Goal: Information Seeking & Learning: Learn about a topic

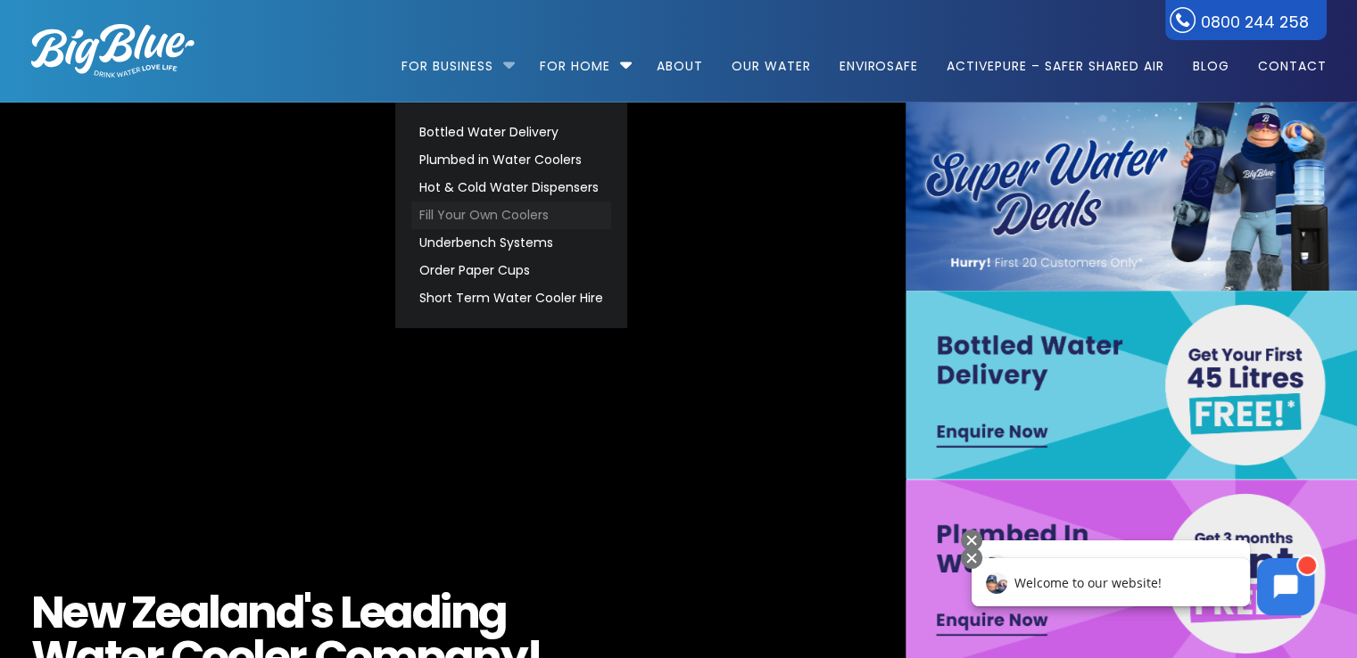
click at [503, 214] on link "Fill Your Own Coolers" at bounding box center [511, 216] width 200 height 28
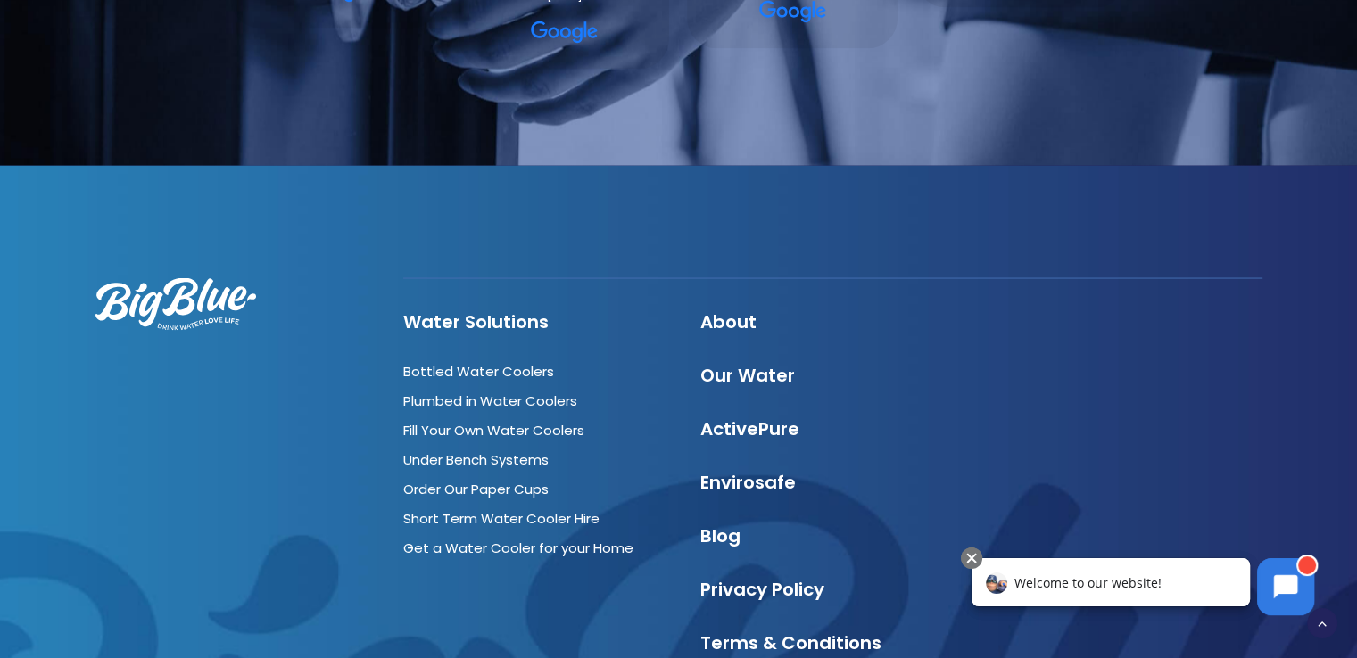
scroll to position [3390, 0]
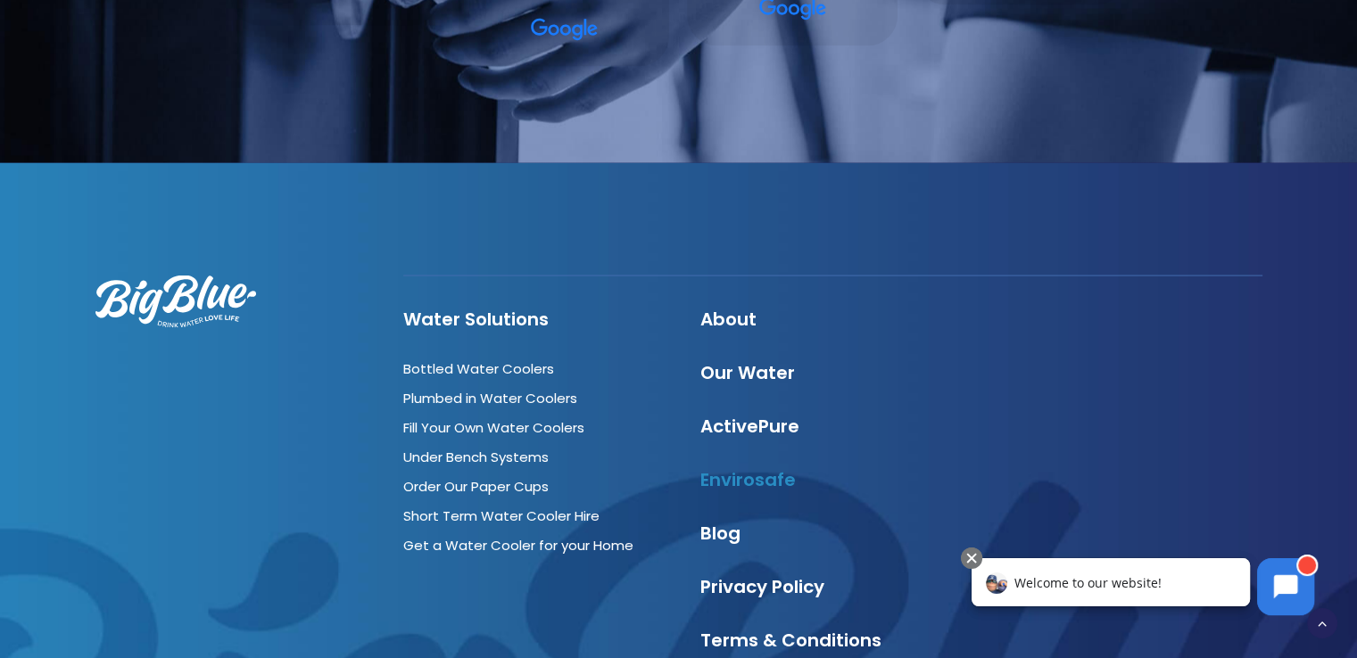
click at [753, 483] on link "Envirosafe" at bounding box center [747, 479] width 95 height 25
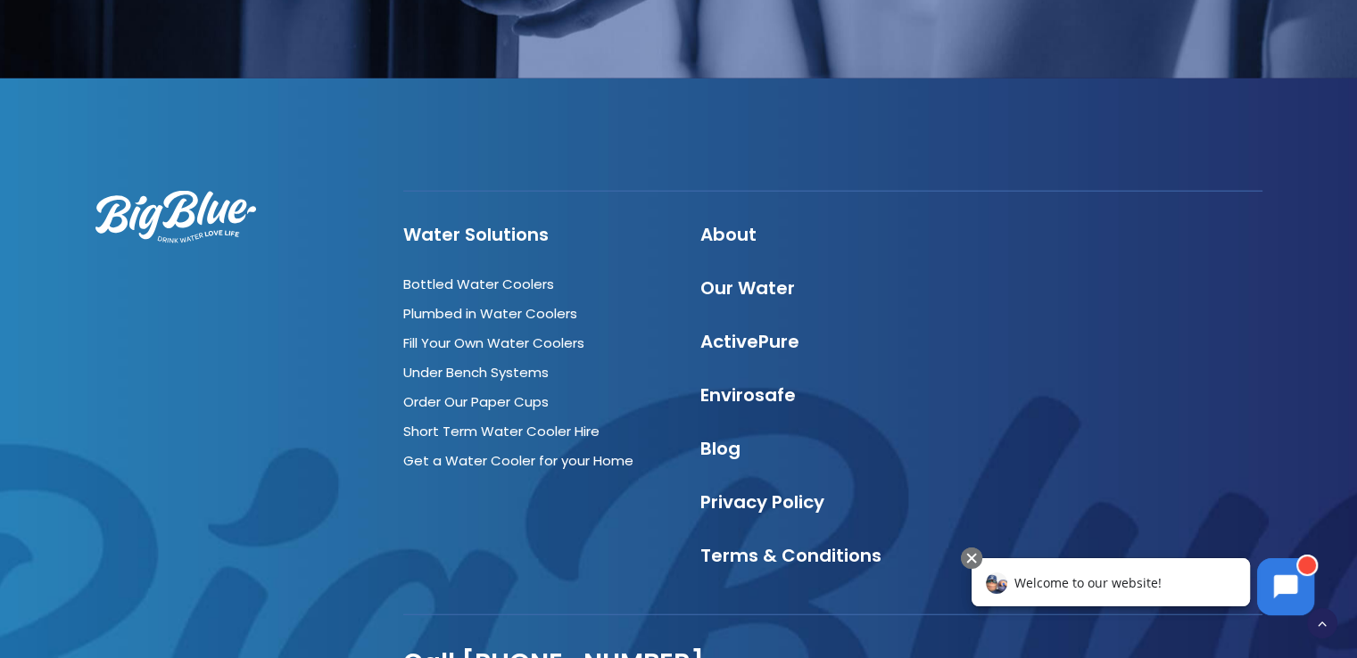
scroll to position [4371, 0]
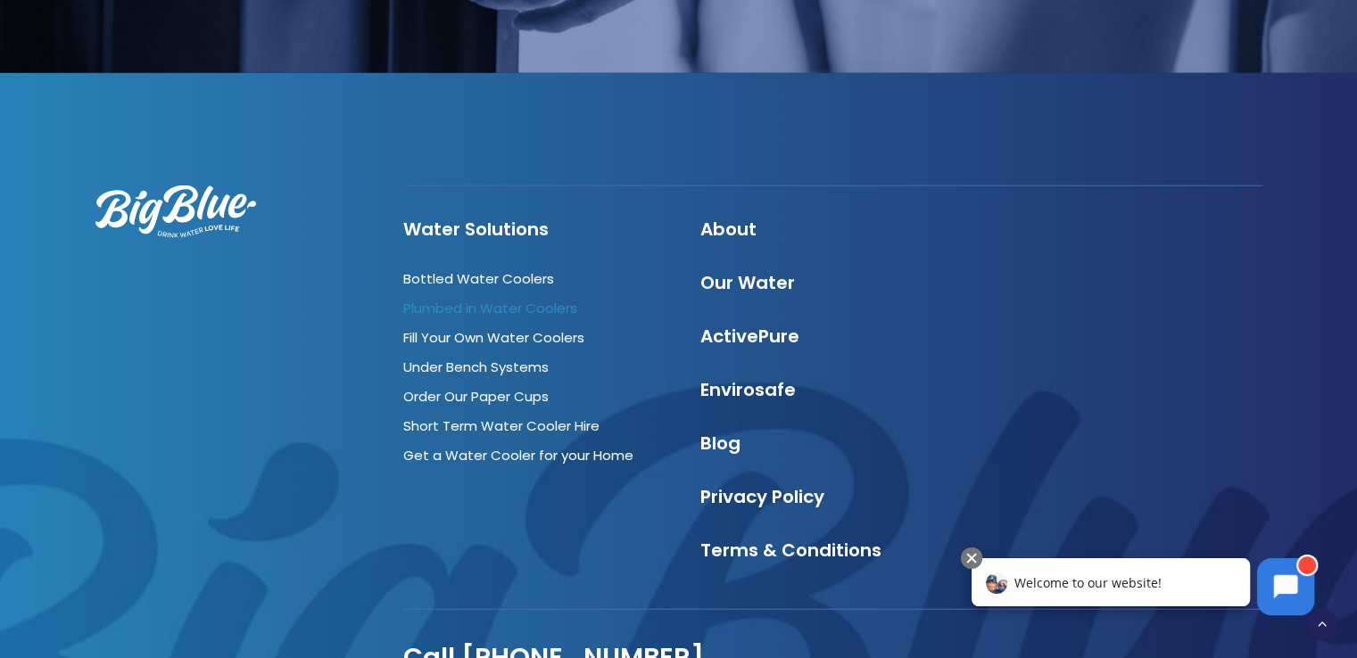
click at [521, 299] on link "Plumbed in Water Coolers" at bounding box center [490, 308] width 174 height 19
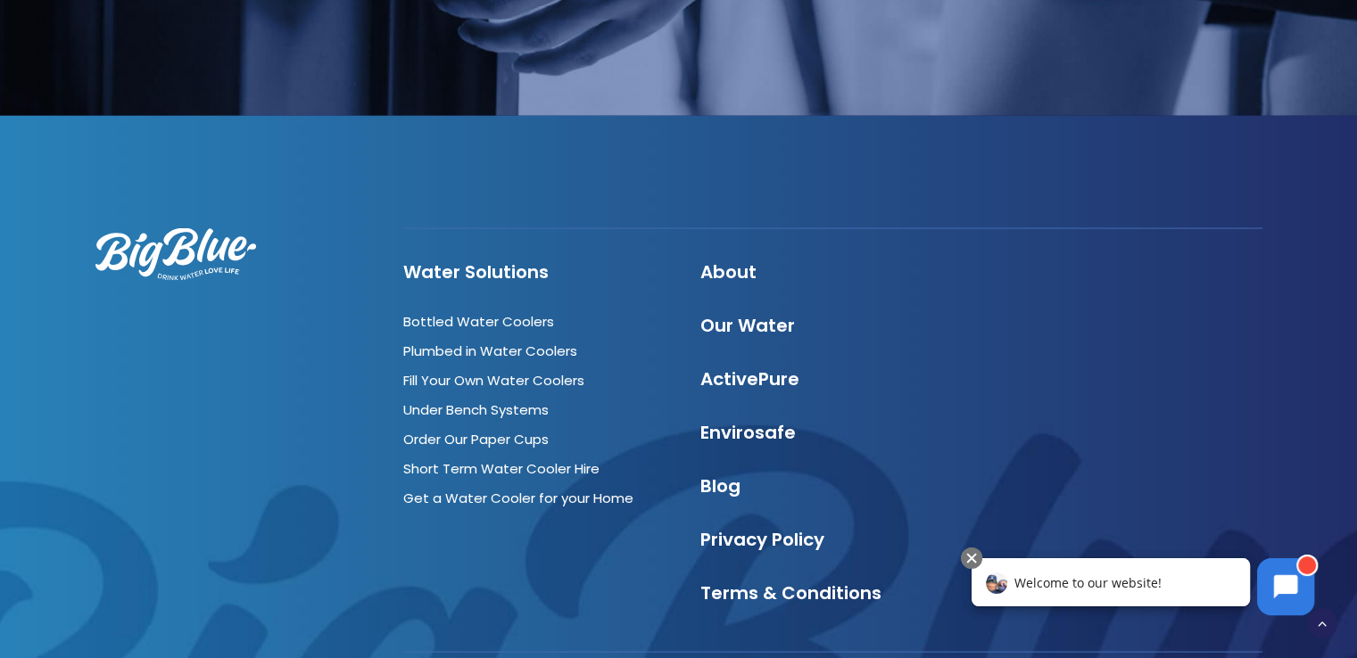
scroll to position [3568, 0]
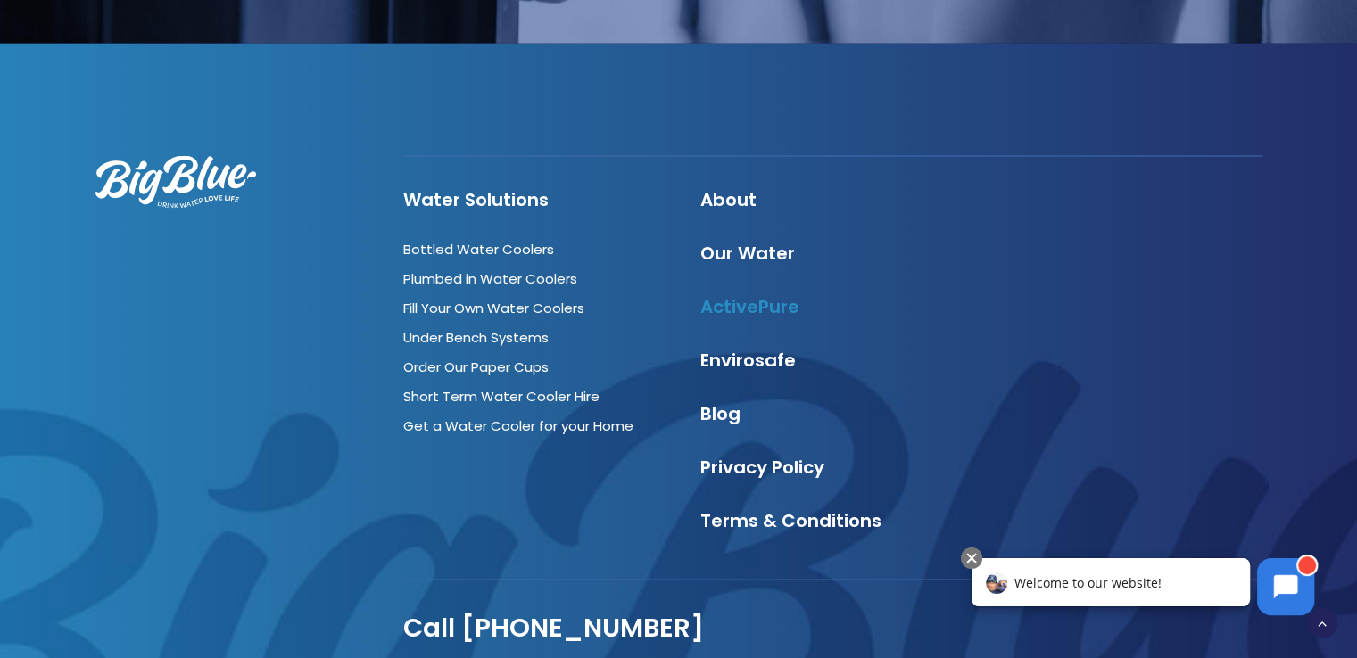
click at [724, 312] on link "ActivePure" at bounding box center [749, 306] width 99 height 25
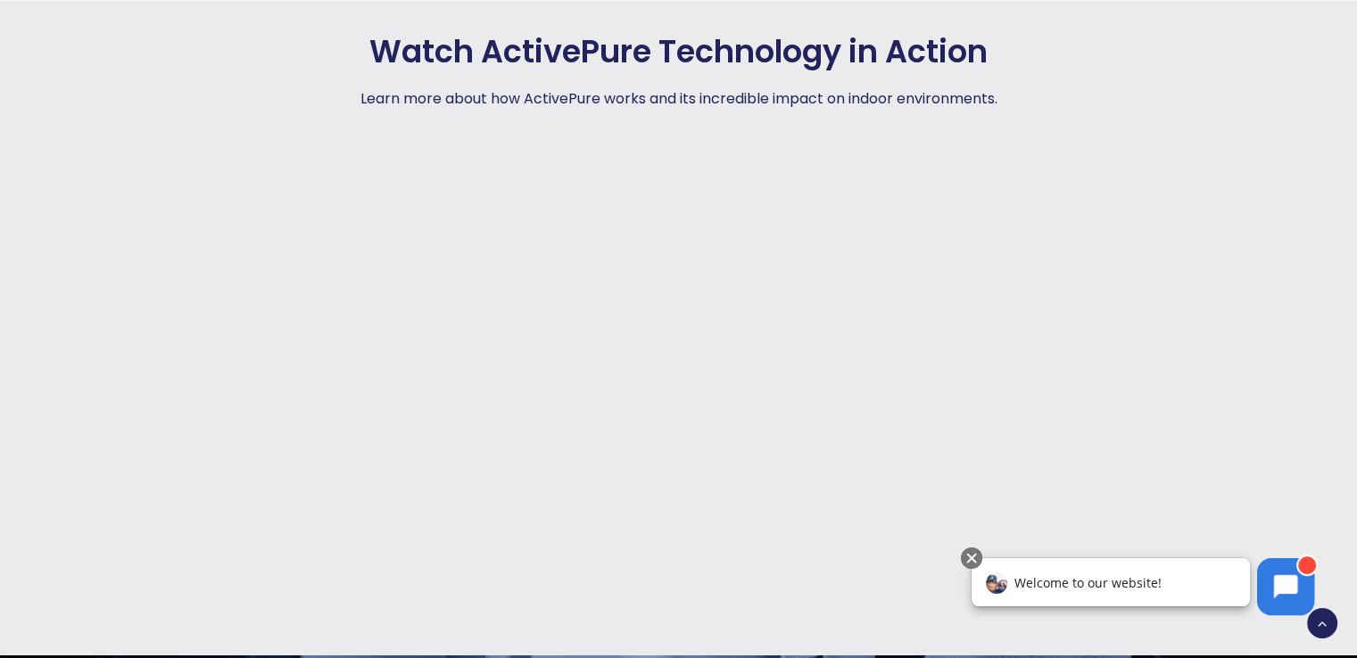
scroll to position [3211, 0]
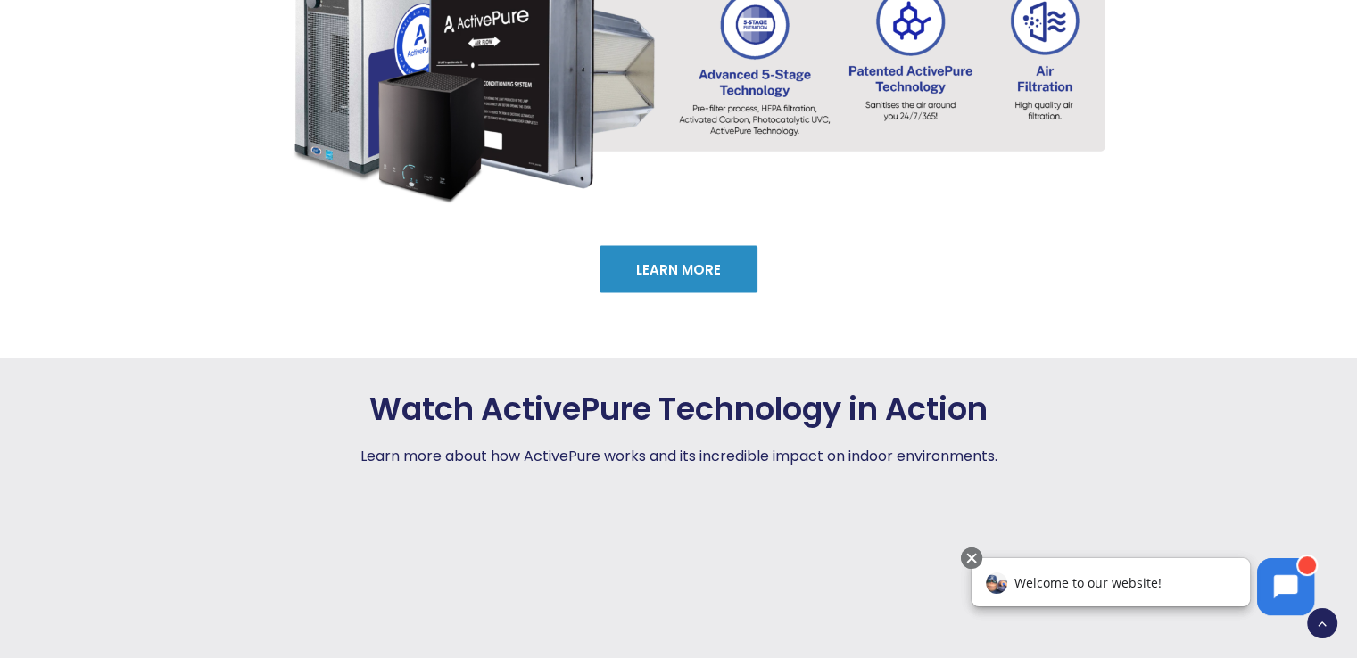
click at [658, 275] on link "Learn More" at bounding box center [678, 268] width 158 height 47
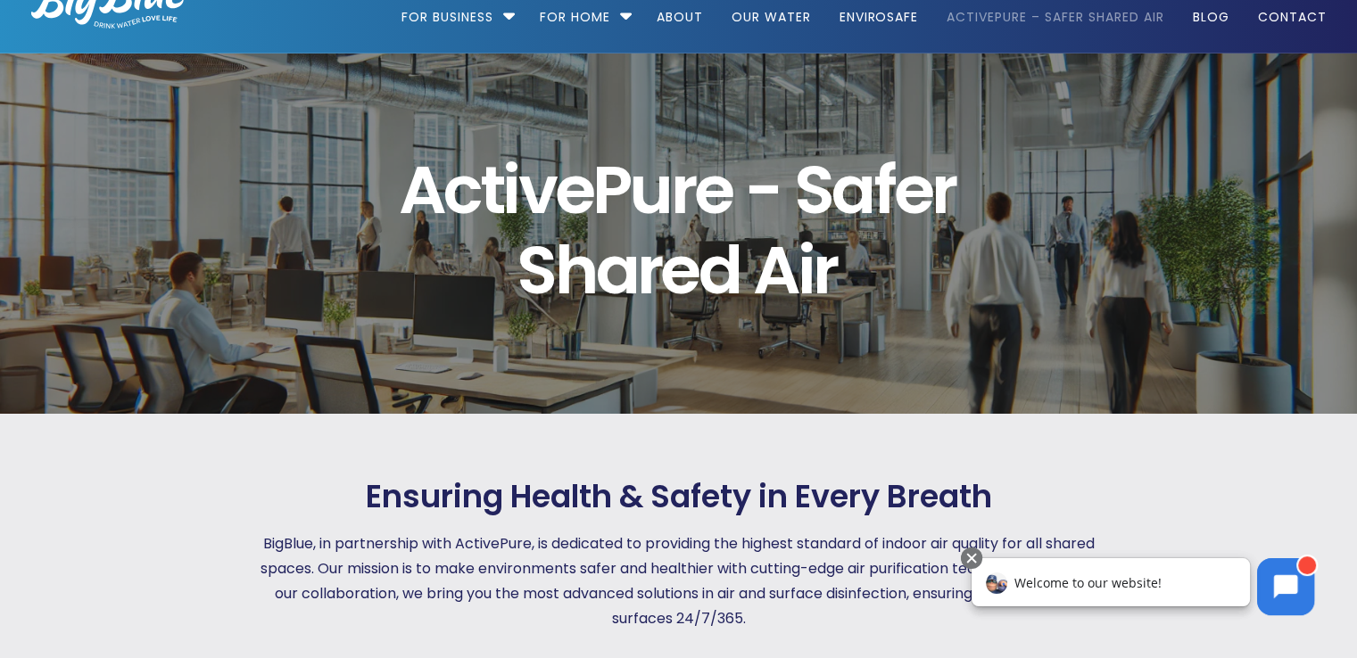
scroll to position [0, 0]
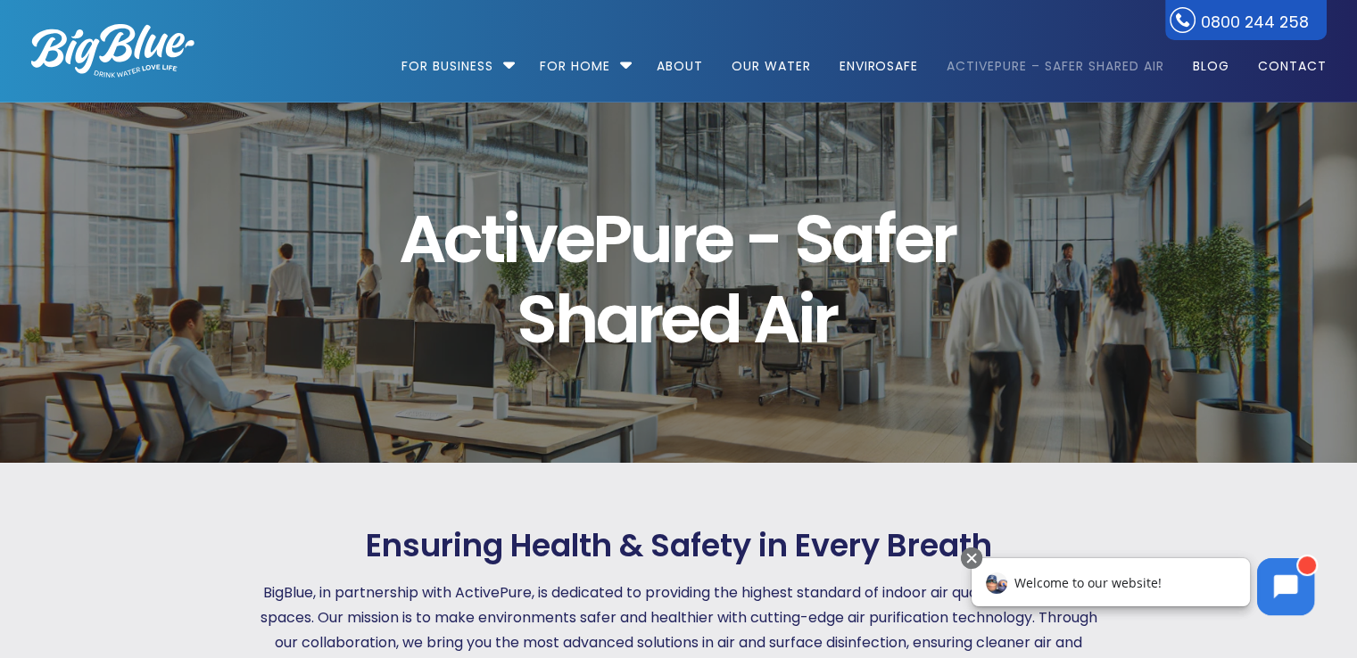
click at [1078, 62] on link "ActivePure – Safer Shared Air" at bounding box center [1055, 57] width 242 height 115
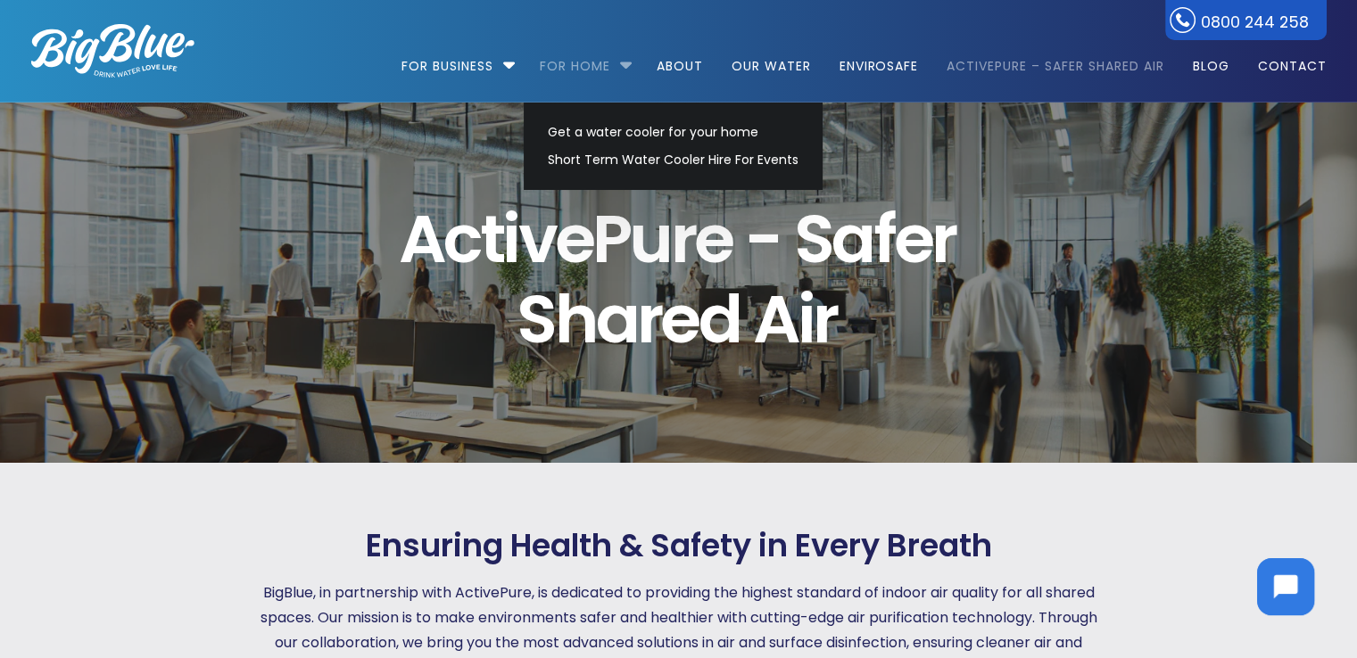
click at [556, 62] on link "For Home" at bounding box center [574, 57] width 95 height 115
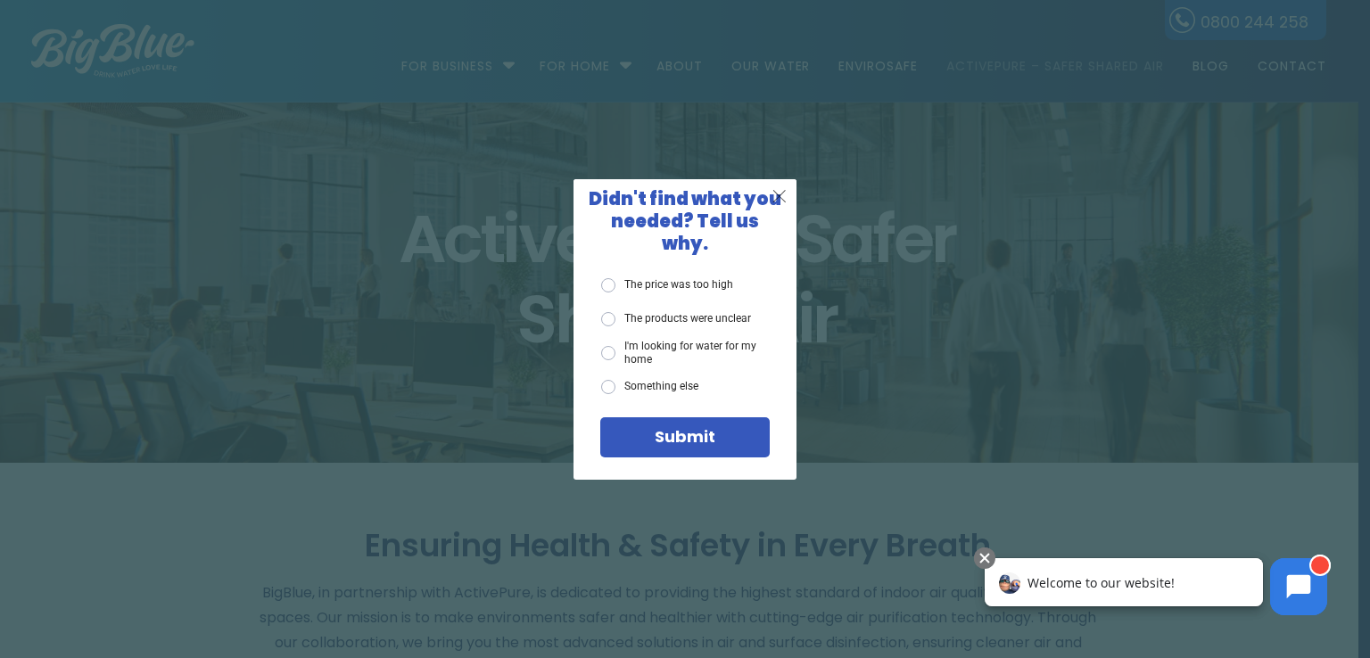
click at [778, 205] on span "X" at bounding box center [780, 196] width 16 height 22
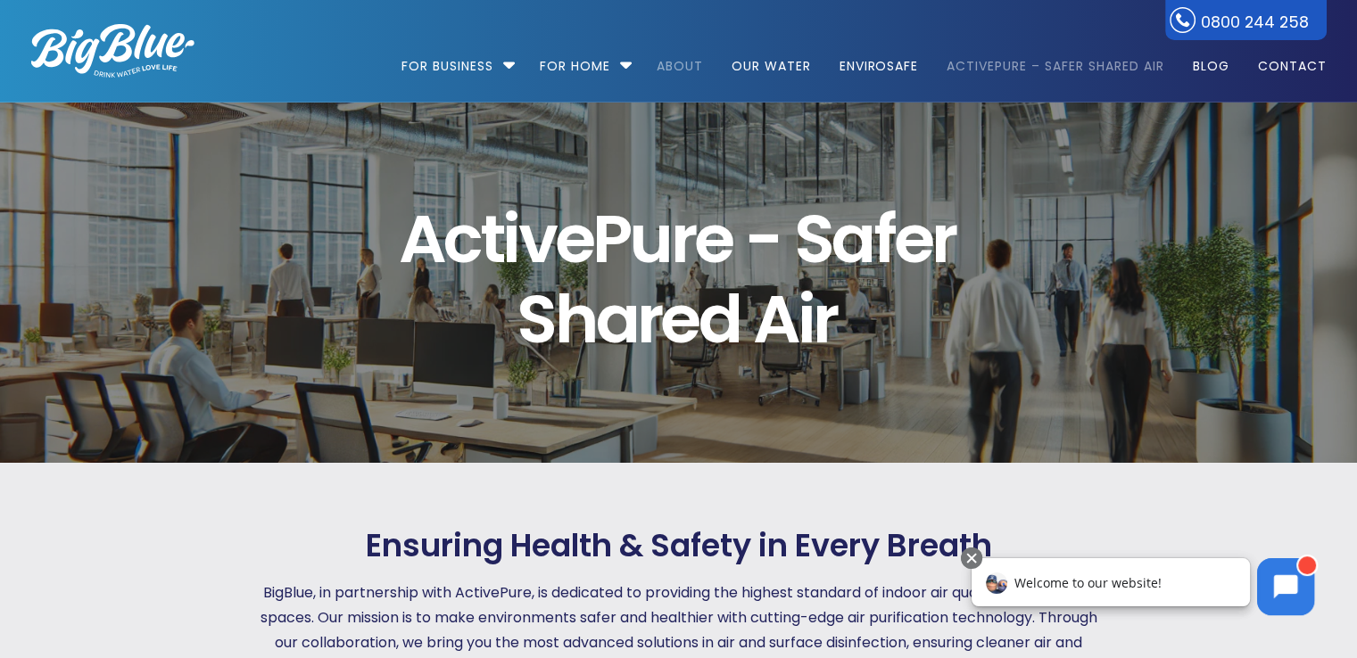
click at [685, 65] on link "About" at bounding box center [679, 57] width 71 height 115
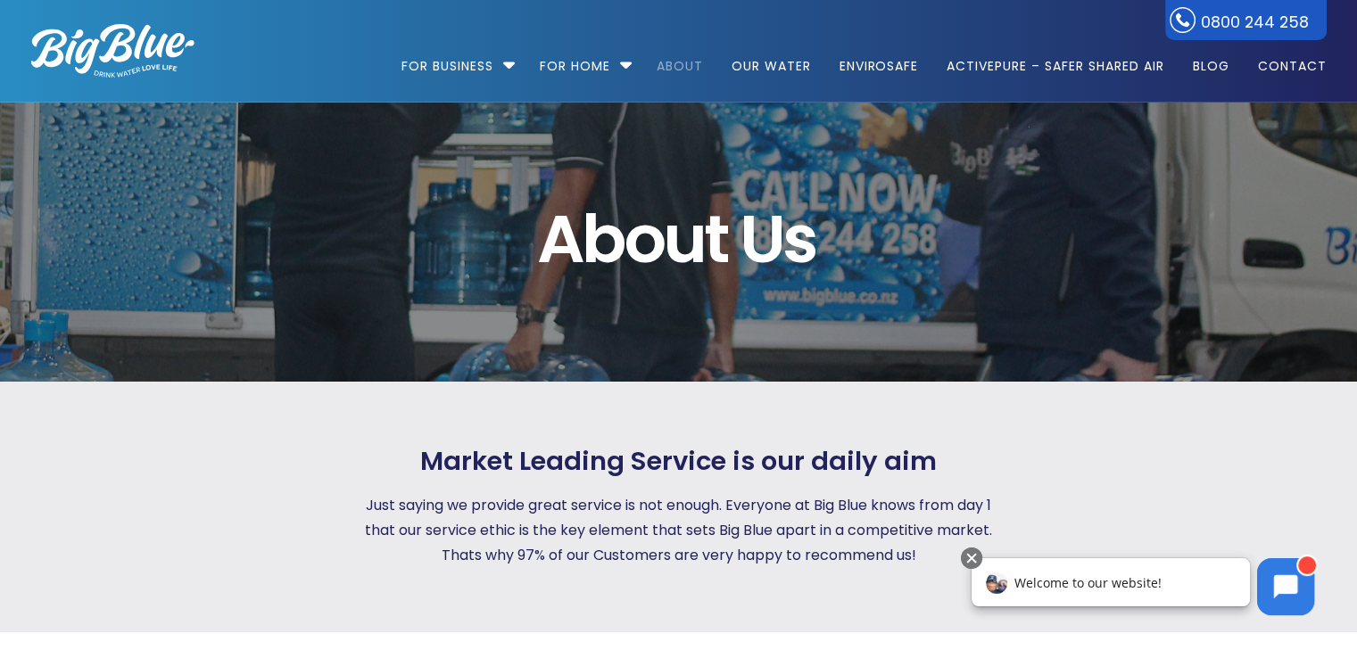
click at [138, 58] on img at bounding box center [112, 51] width 163 height 54
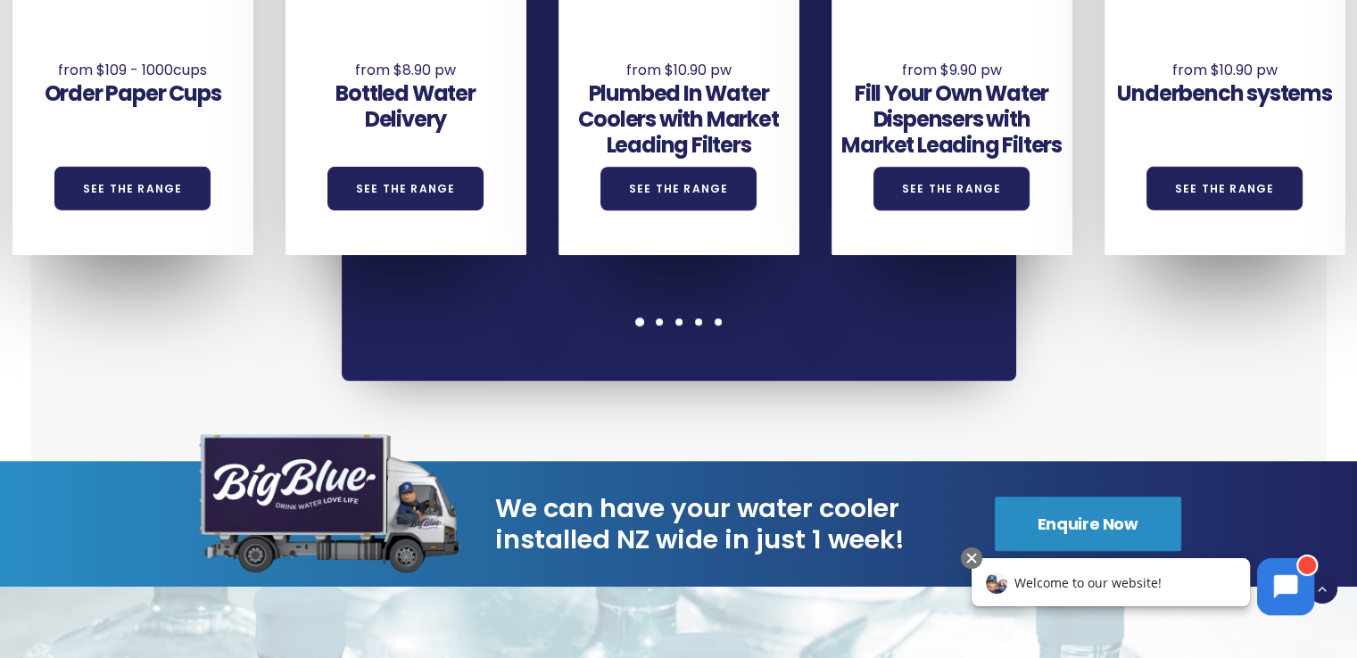
scroll to position [1606, 0]
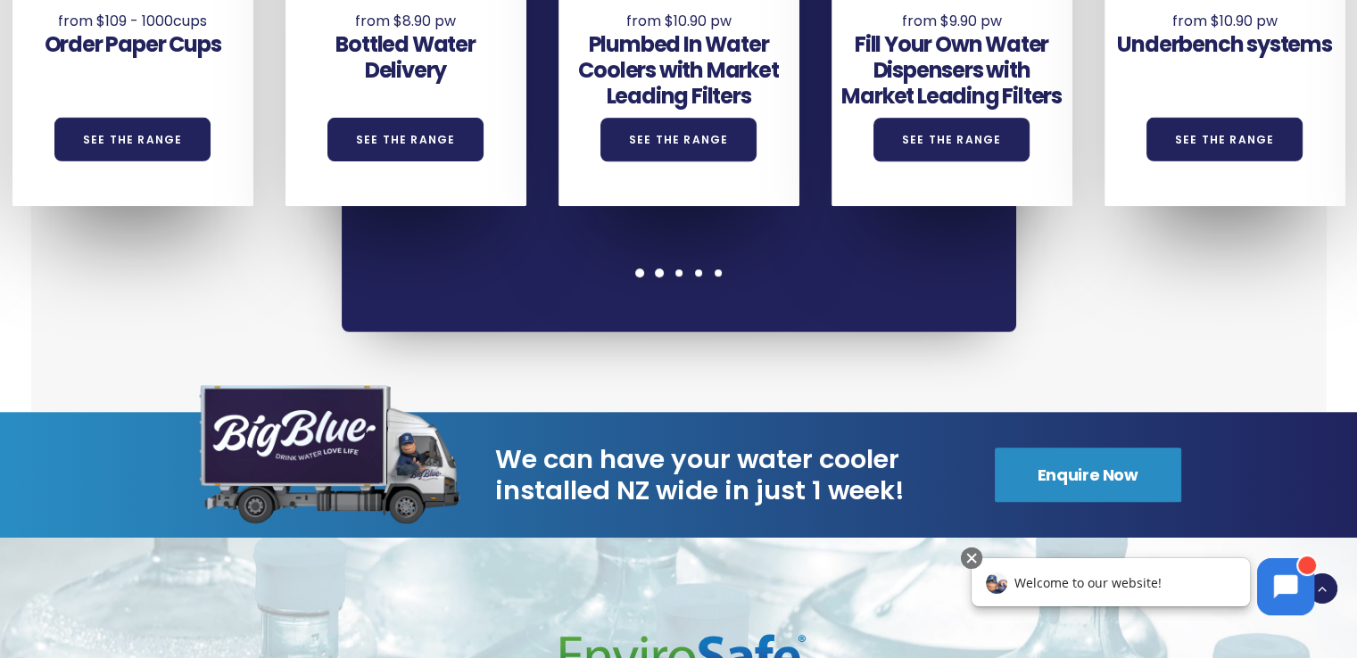
click at [659, 268] on span at bounding box center [659, 272] width 9 height 9
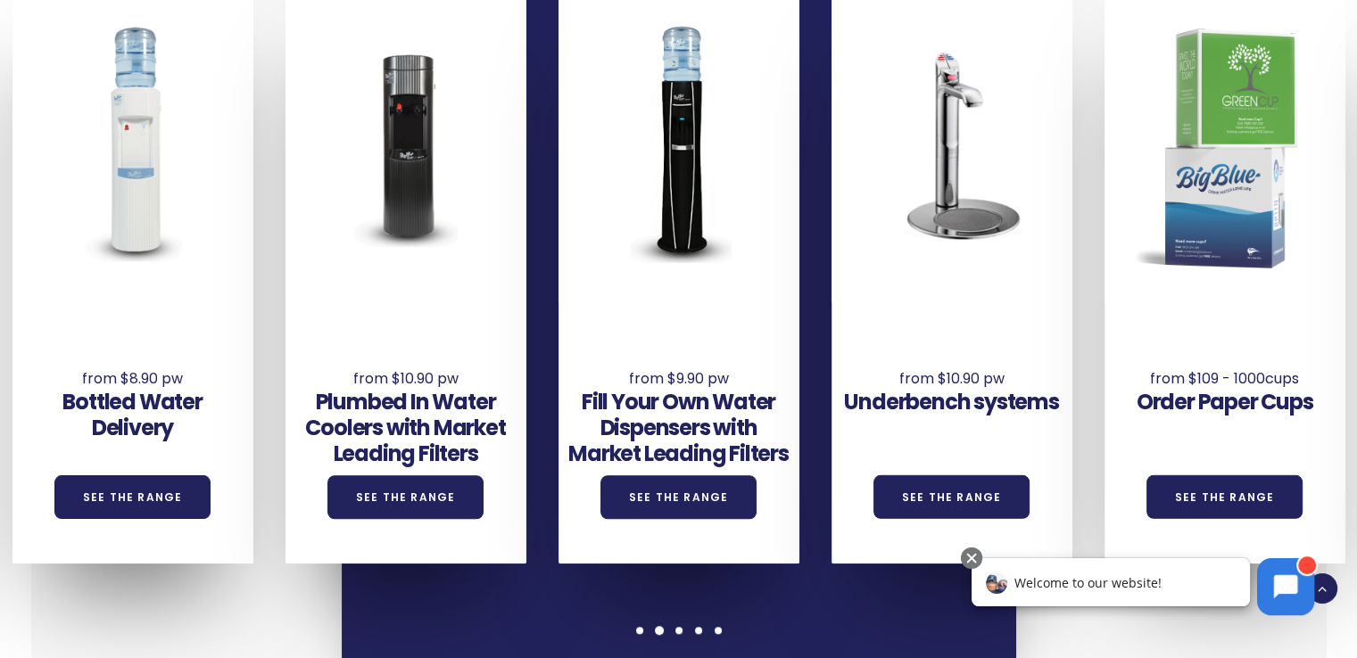
scroll to position [1249, 0]
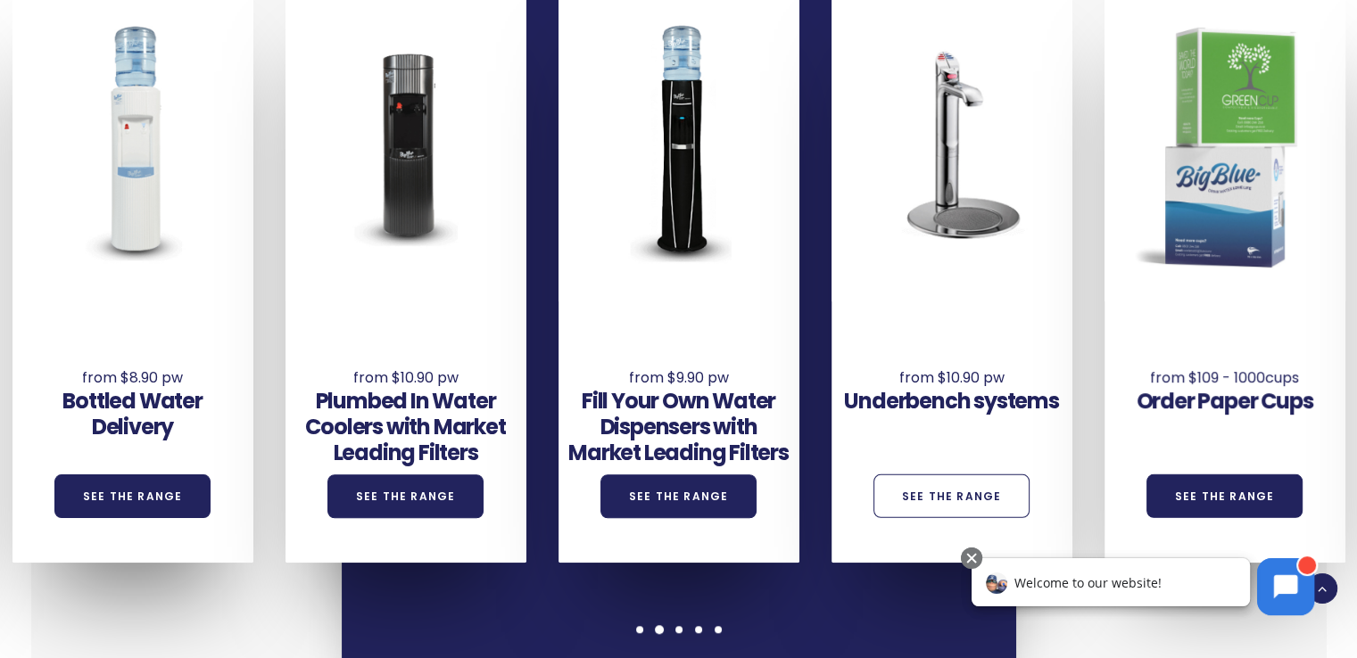
click at [991, 501] on link "See the Range" at bounding box center [951, 497] width 157 height 44
